Goal: Contribute content

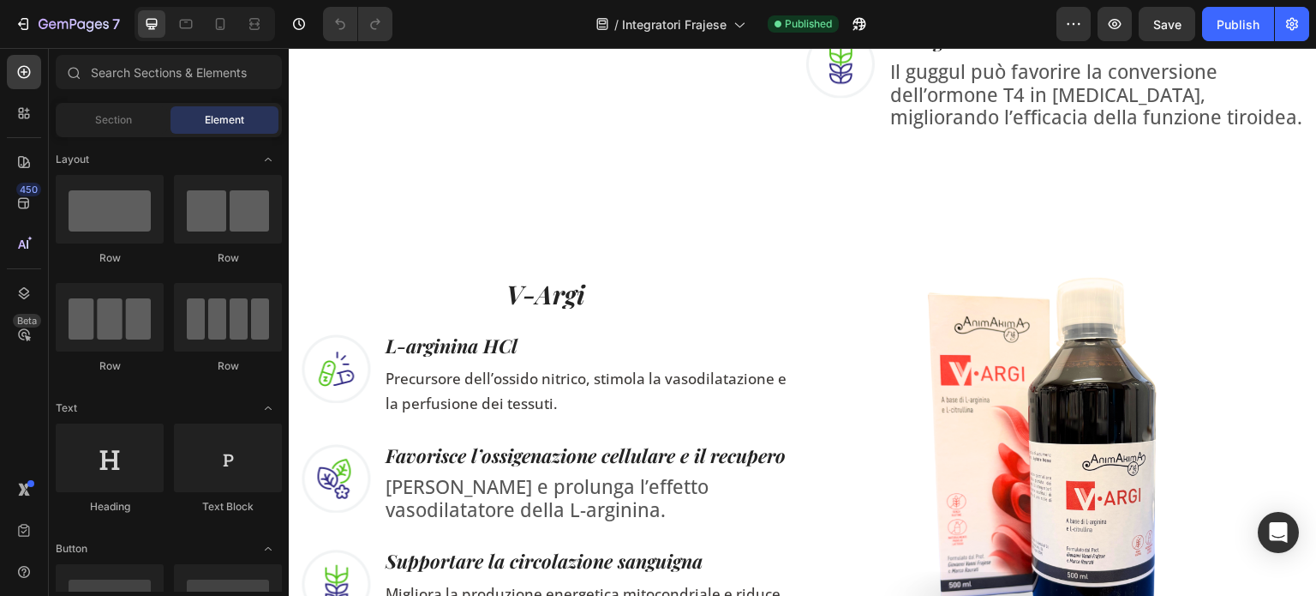
scroll to position [1728, 0]
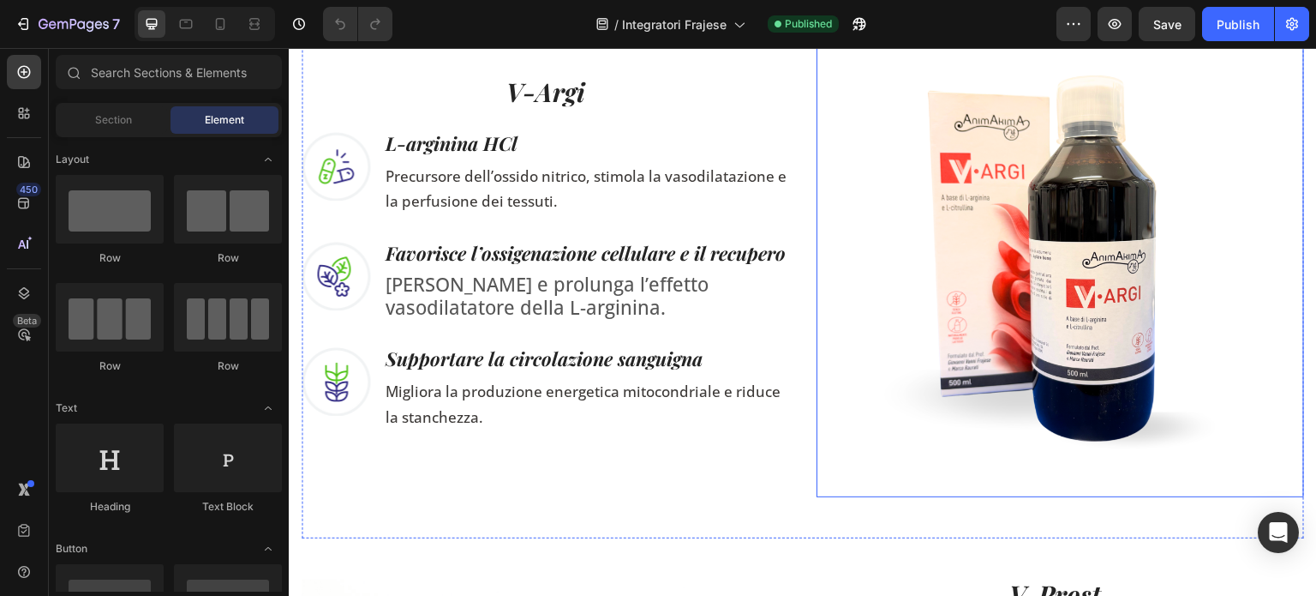
click at [1018, 313] on img at bounding box center [1061, 253] width 488 height 488
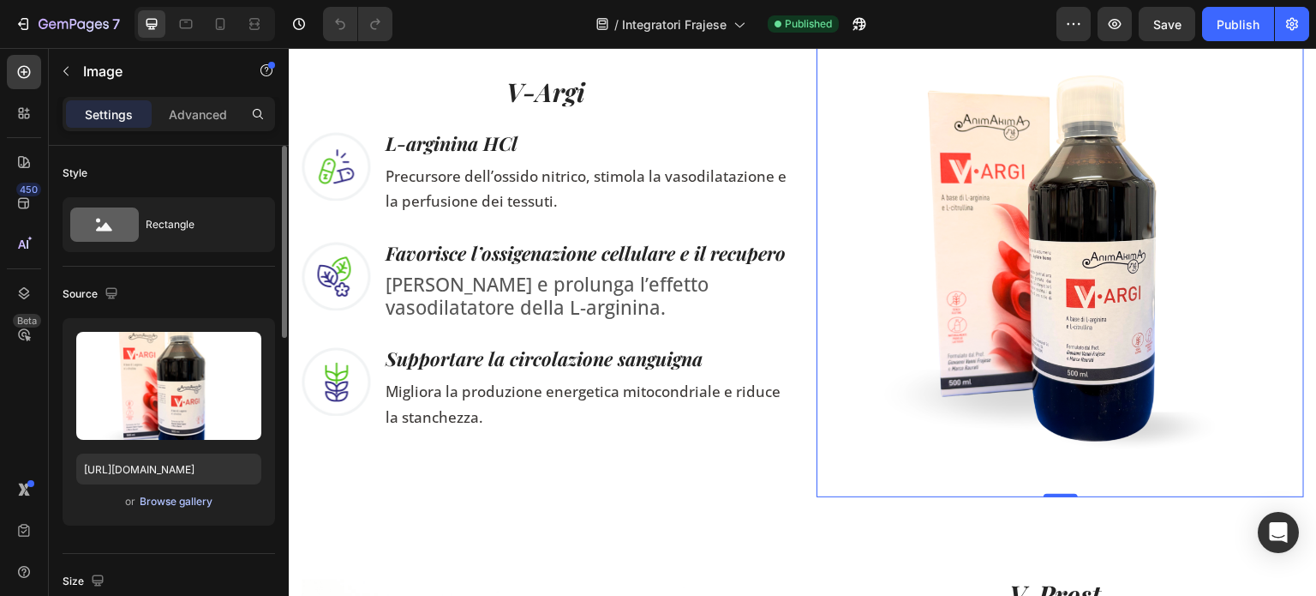
click at [183, 495] on div "Browse gallery" at bounding box center [176, 501] width 73 height 15
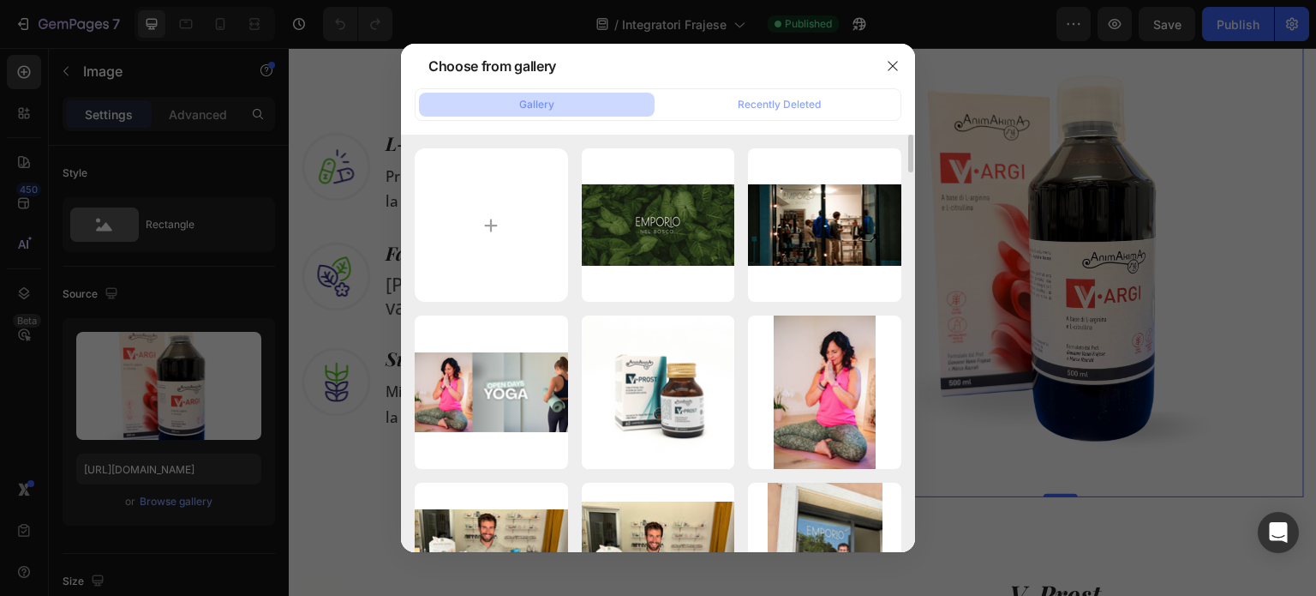
scroll to position [0, 0]
click at [1046, 219] on div at bounding box center [658, 298] width 1316 height 596
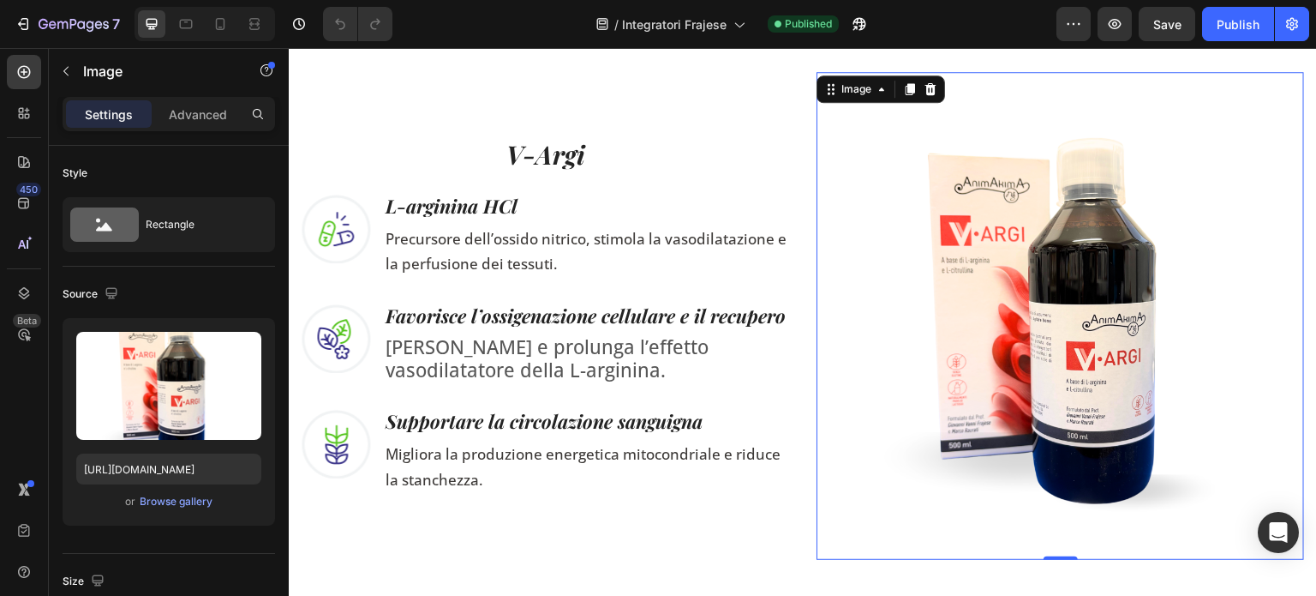
scroll to position [1664, 0]
click at [175, 506] on div "Browse gallery" at bounding box center [176, 501] width 73 height 15
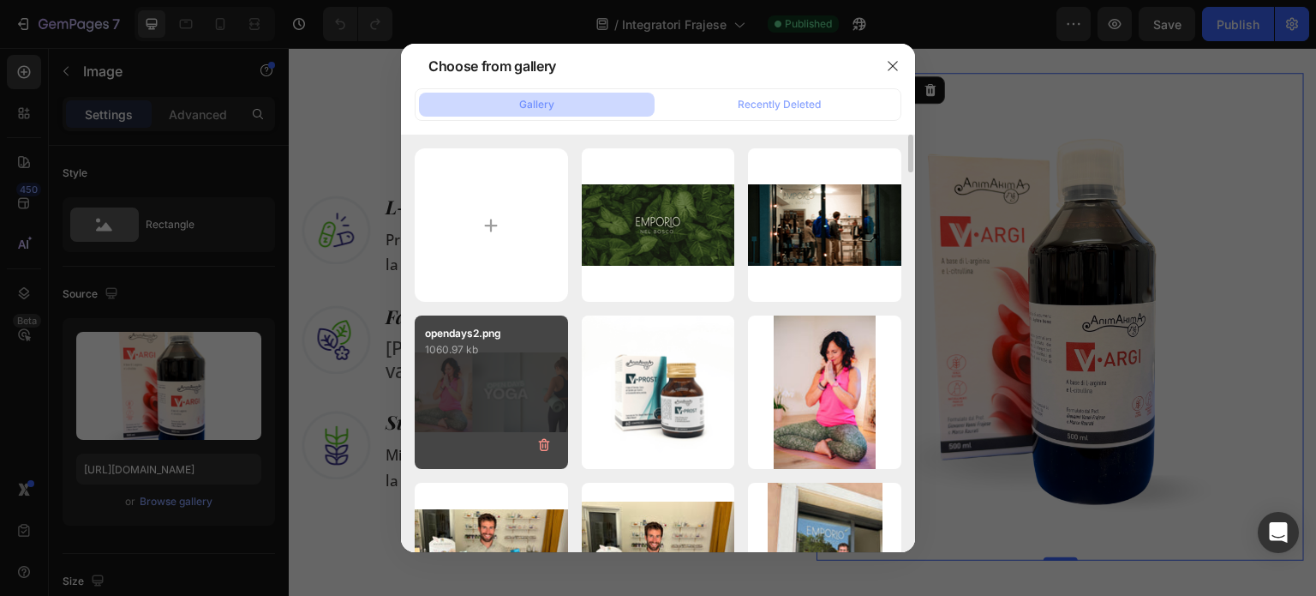
type input "C:\fakepath\v-argi new.png"
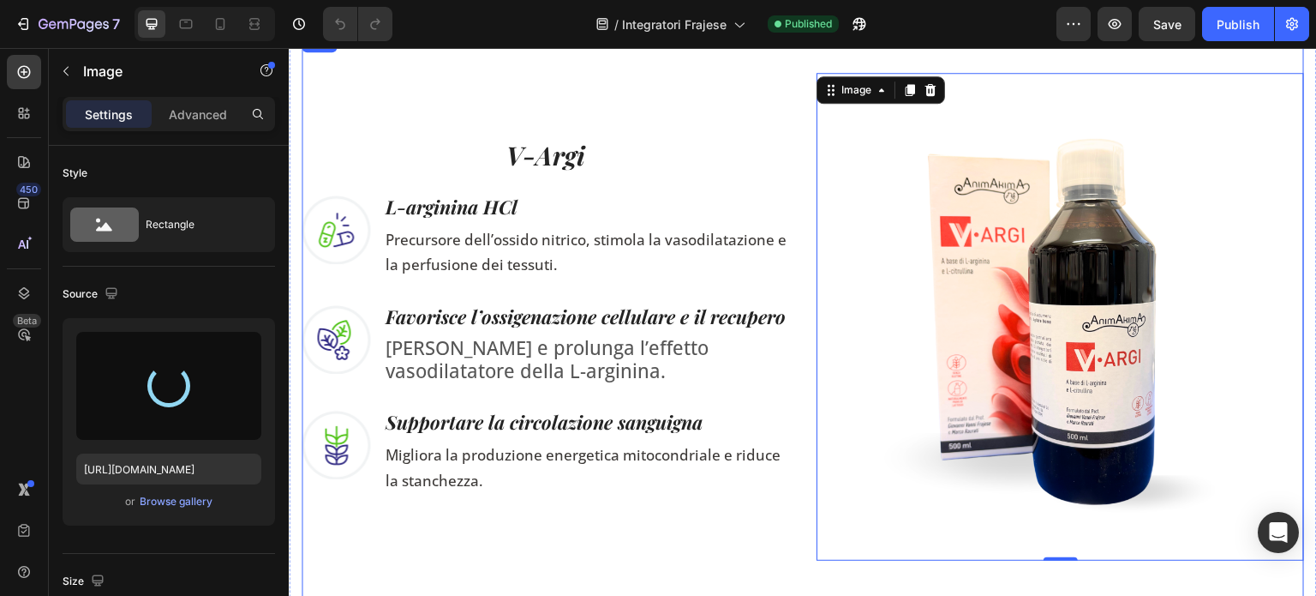
type input "[URL][DOMAIN_NAME]"
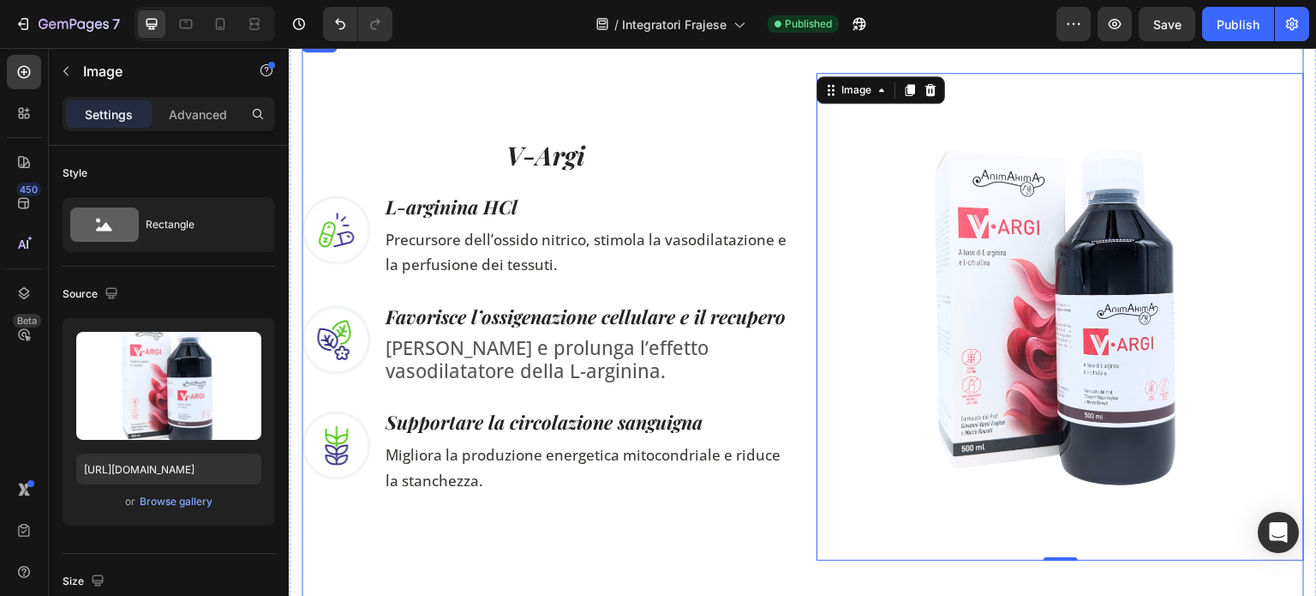
click at [770, 519] on div "V-Argi Heading Image L-arginina HCl Heading Precursore dell’ossido nitrico, sti…" at bounding box center [546, 317] width 488 height 488
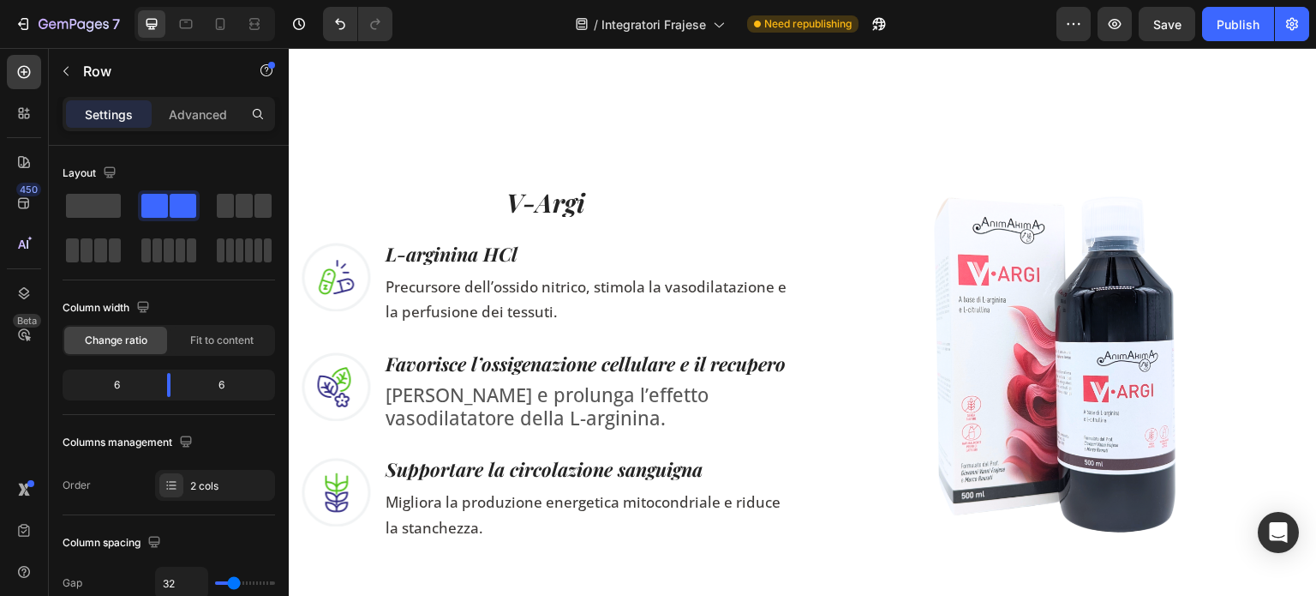
scroll to position [1657, 0]
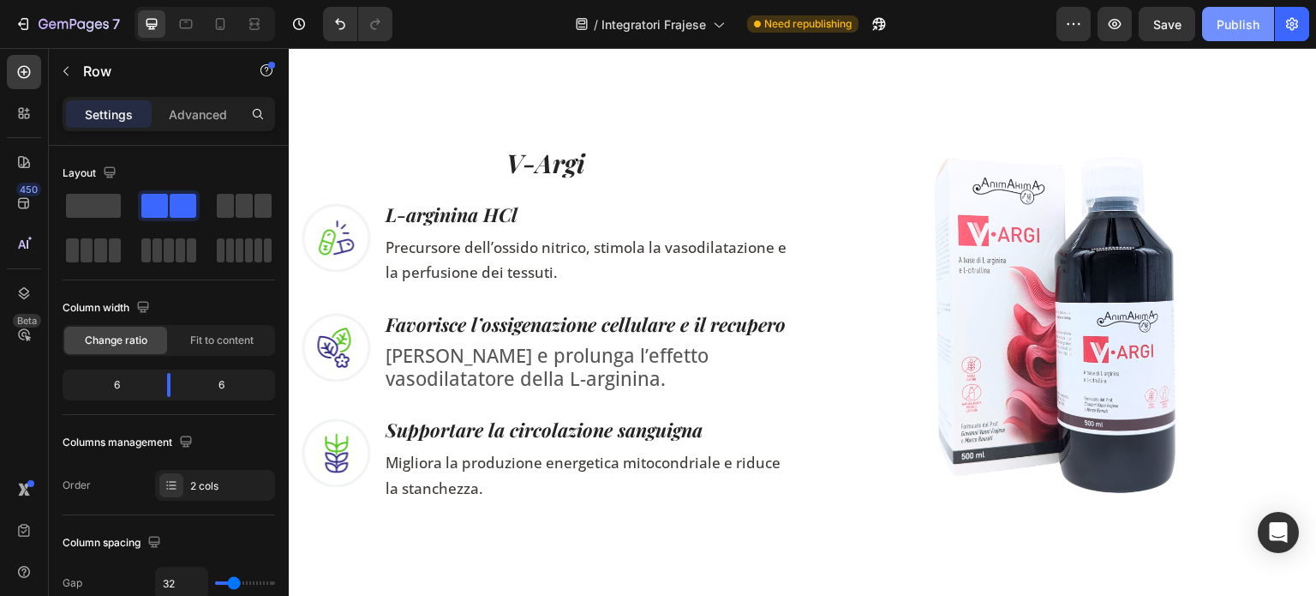
click at [1220, 28] on div "Publish" at bounding box center [1238, 24] width 43 height 18
